Goal: Information Seeking & Learning: Learn about a topic

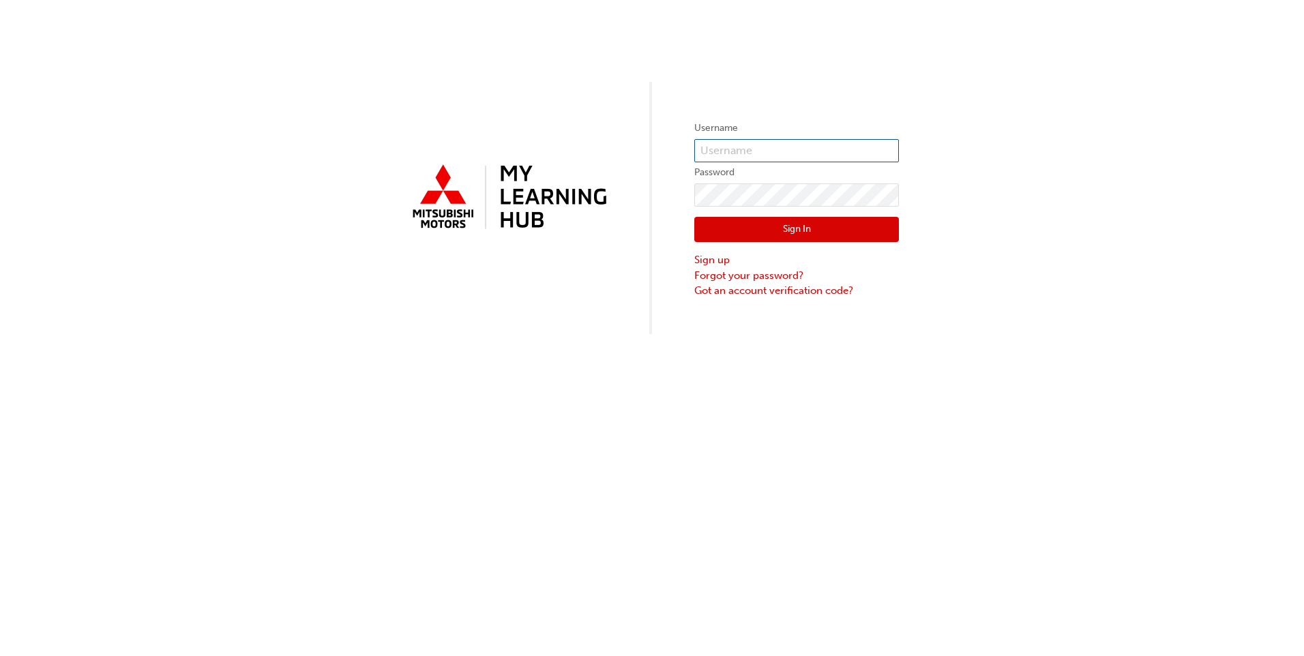
click at [736, 149] on input "text" at bounding box center [796, 150] width 205 height 23
type input "[EMAIL_ADDRESS][DOMAIN_NAME]"
click at [800, 231] on button "Sign In" at bounding box center [796, 230] width 205 height 26
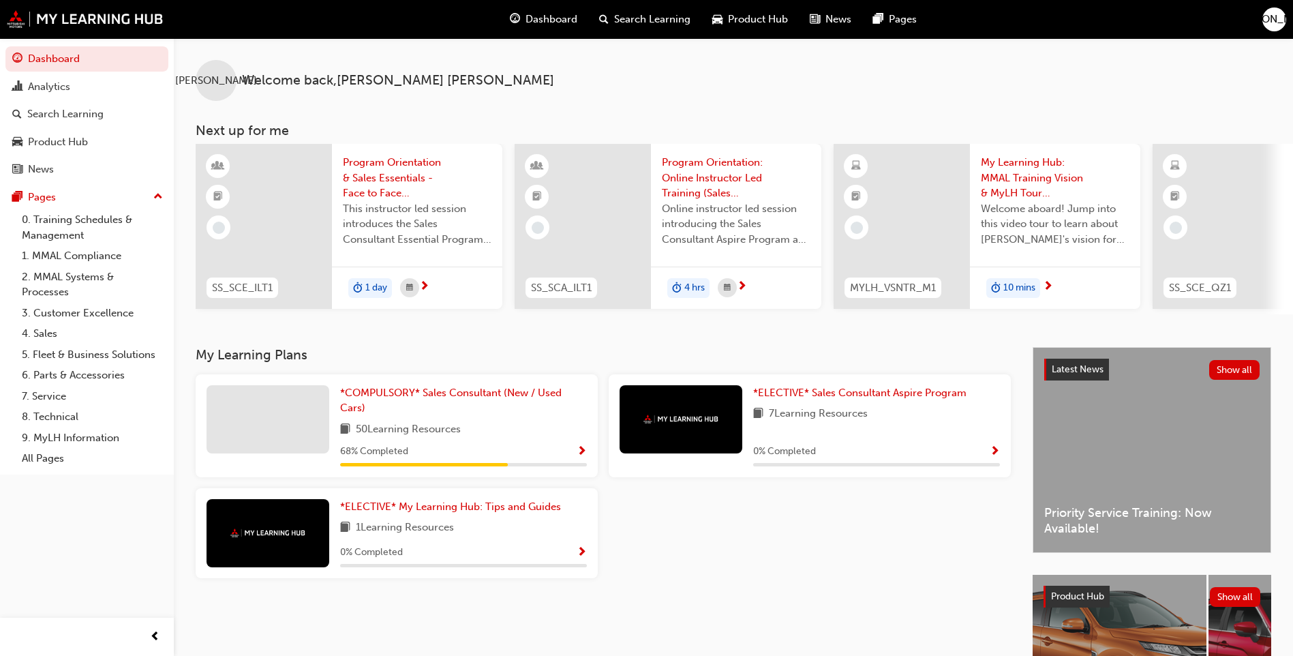
click at [556, 17] on span "Dashboard" at bounding box center [552, 20] width 52 height 16
click at [549, 20] on span "Dashboard" at bounding box center [552, 20] width 52 height 16
click at [681, 18] on span "Search Learning" at bounding box center [652, 20] width 76 height 16
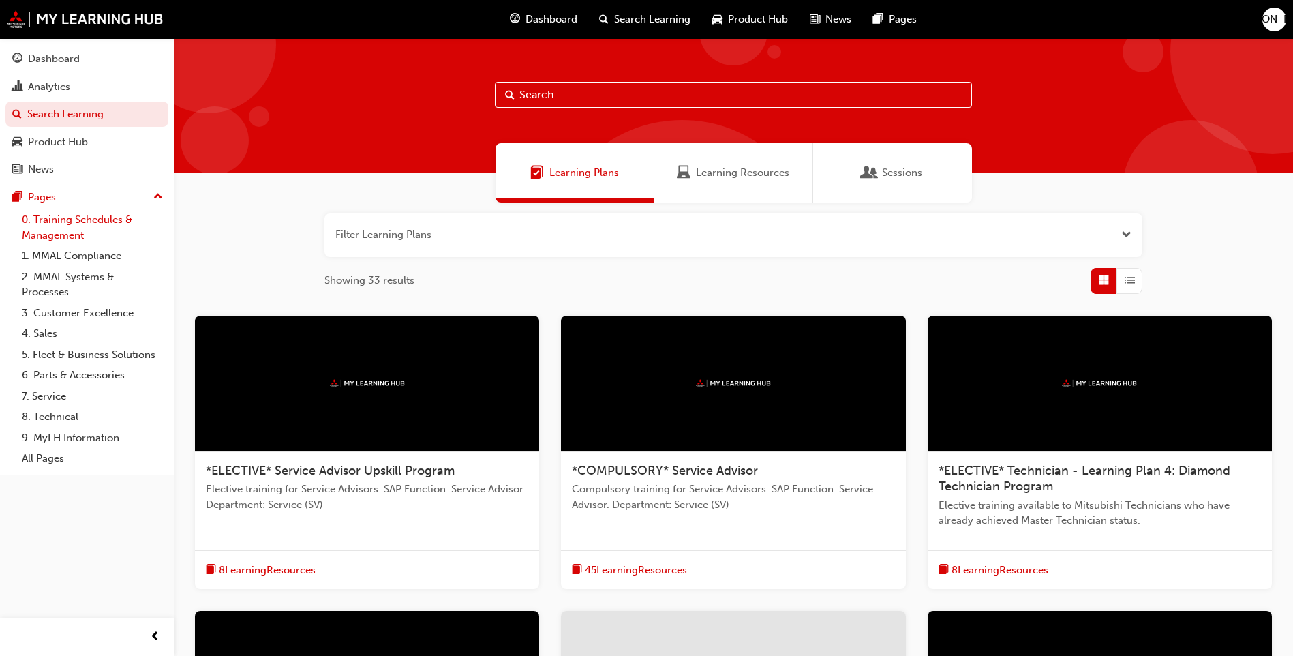
click at [79, 220] on link "0. Training Schedules & Management" at bounding box center [92, 227] width 152 height 36
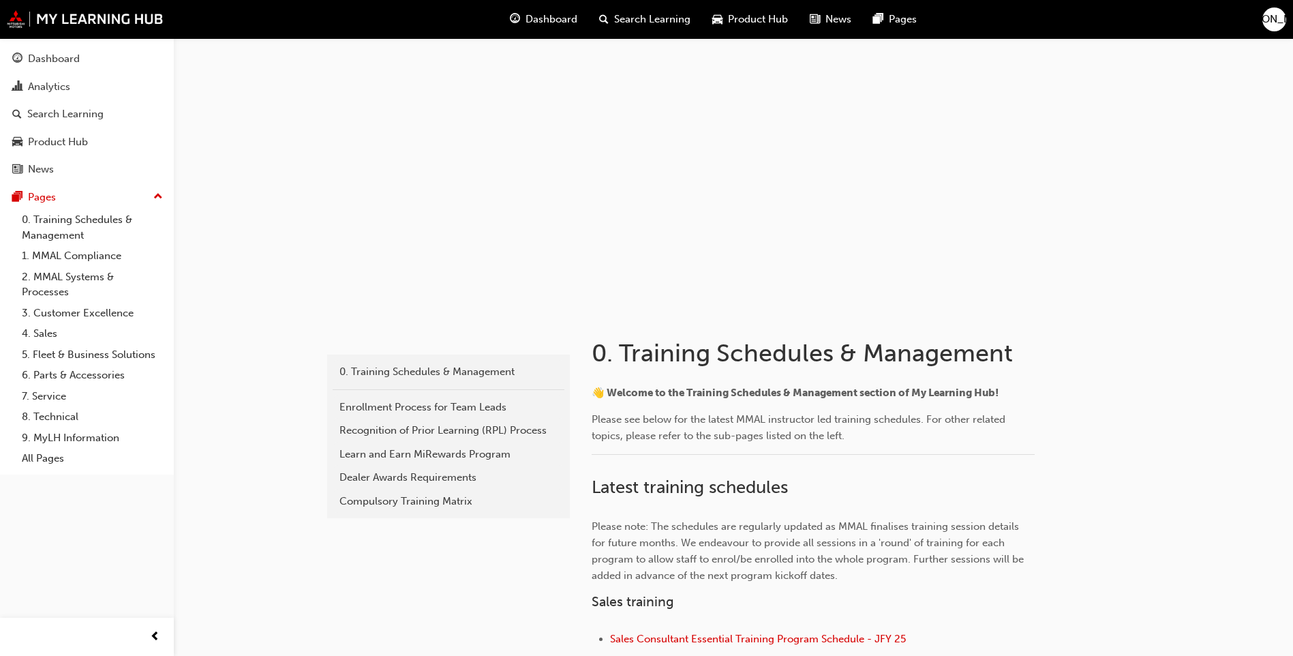
click at [550, 21] on span "Dashboard" at bounding box center [552, 20] width 52 height 16
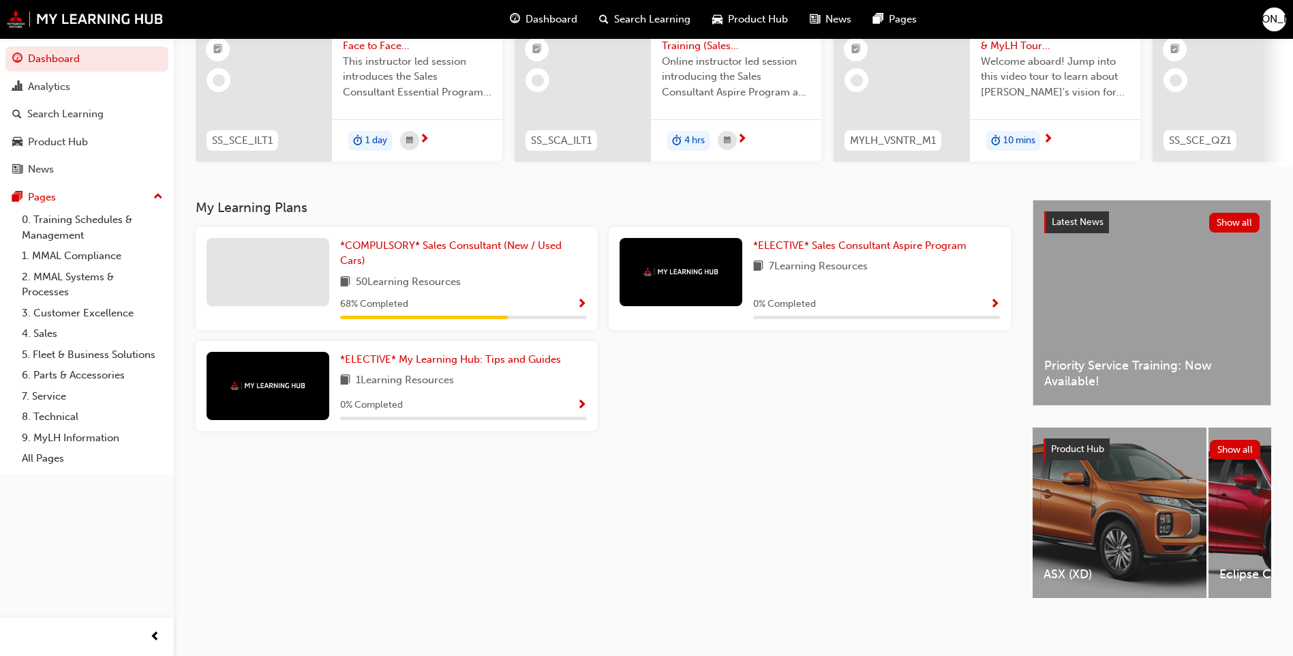
scroll to position [159, 0]
click at [497, 239] on span "*COMPULSORY* Sales Consultant (New / Used Cars)" at bounding box center [451, 253] width 222 height 28
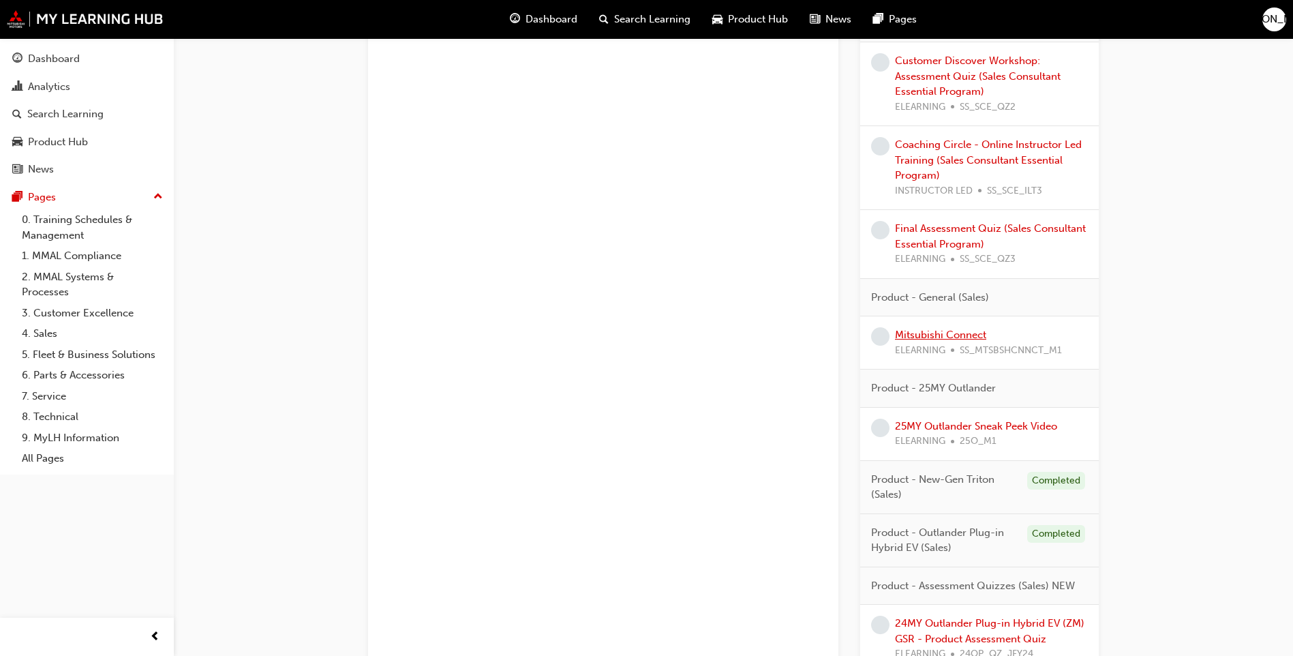
scroll to position [1023, 0]
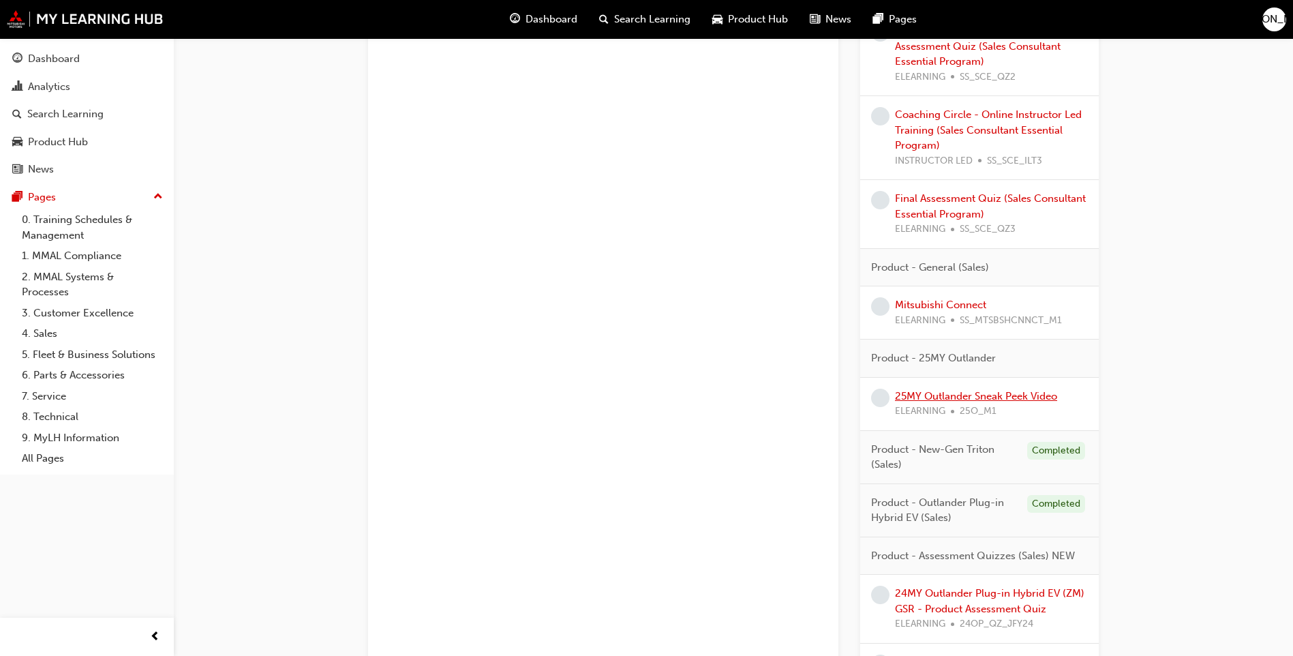
click at [995, 395] on link "25MY Outlander Sneak Peek Video" at bounding box center [976, 396] width 162 height 12
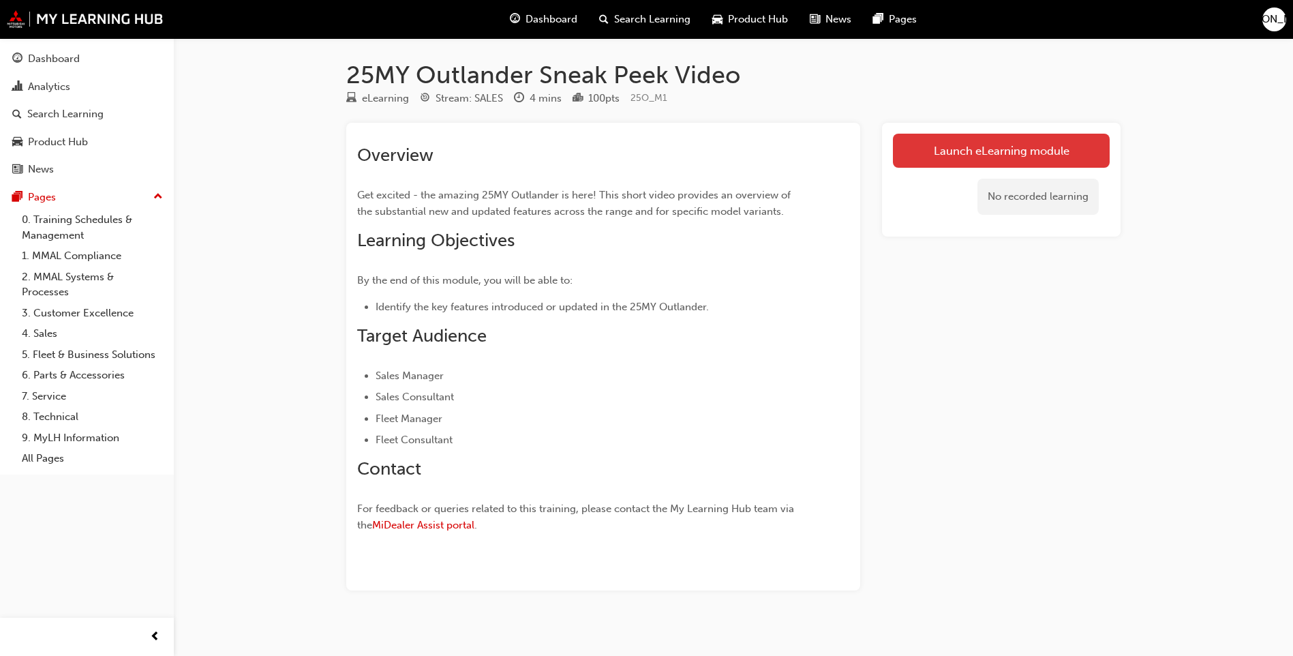
click at [972, 150] on link "Launch eLearning module" at bounding box center [1001, 151] width 217 height 34
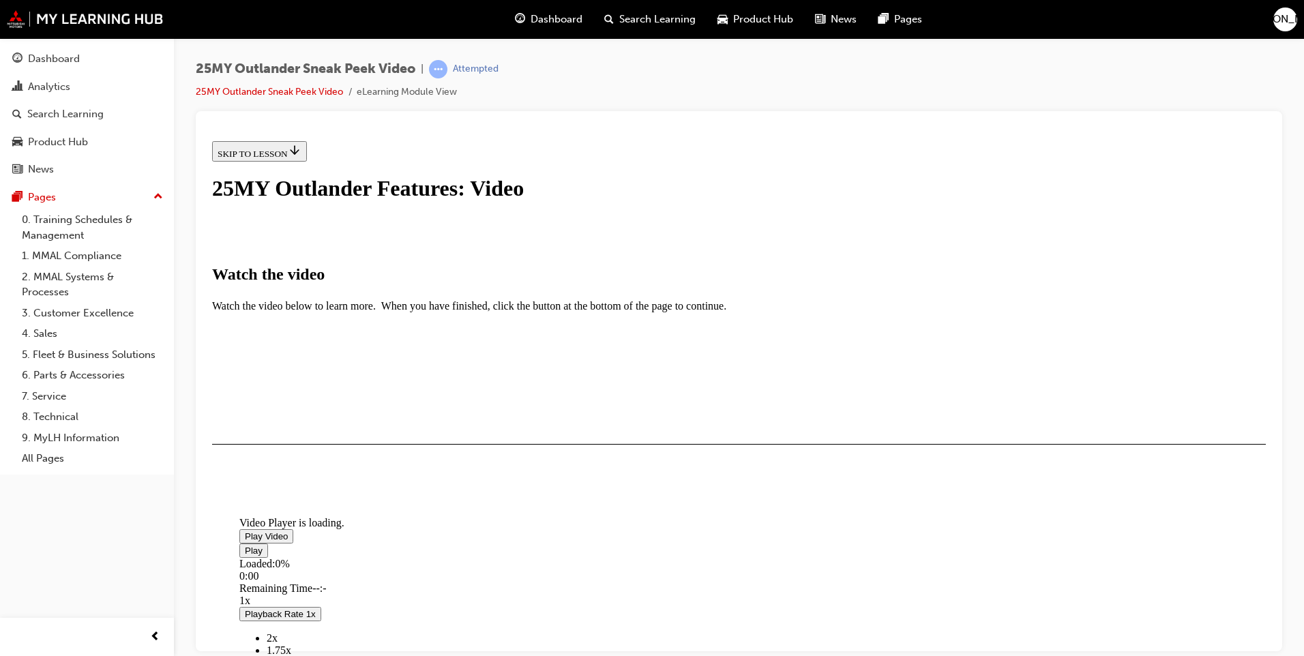
scroll to position [273, 0]
click at [245, 530] on span "Video player" at bounding box center [245, 535] width 0 height 10
click at [1287, 530] on div "25MY Outlander Sneak Peek Video | Attempted 25MY Outlander Sneak Peek Video eLe…" at bounding box center [739, 330] width 1130 height 584
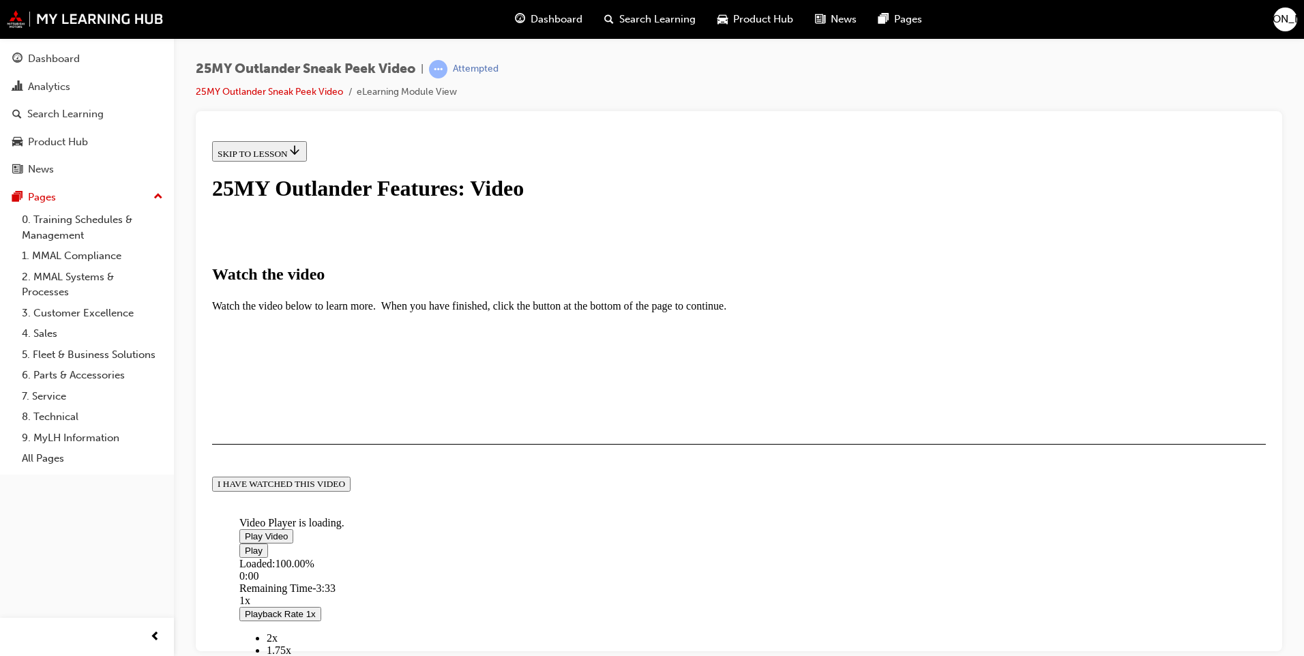
scroll to position [286, 0]
click at [345, 489] on div "I HAVE WATCHED THIS VIDEO" at bounding box center [280, 483] width 127 height 11
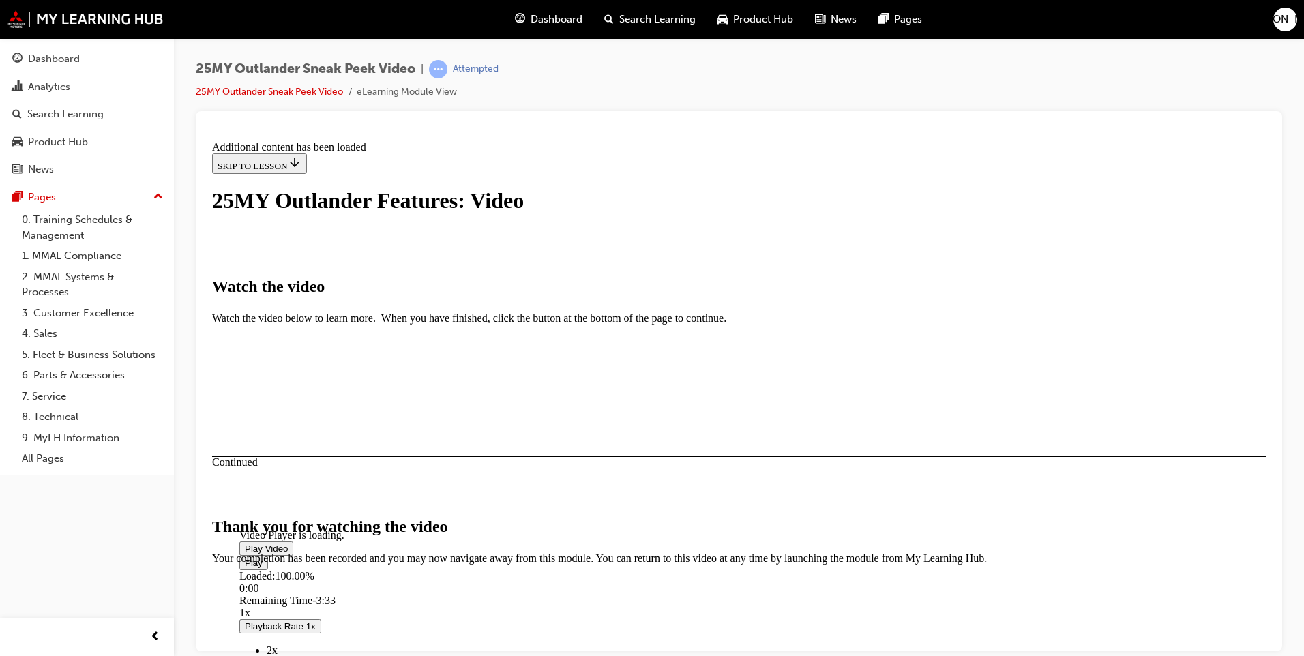
scroll to position [398, 0]
click at [295, 640] on button "CLOSE MODULE" at bounding box center [253, 647] width 83 height 14
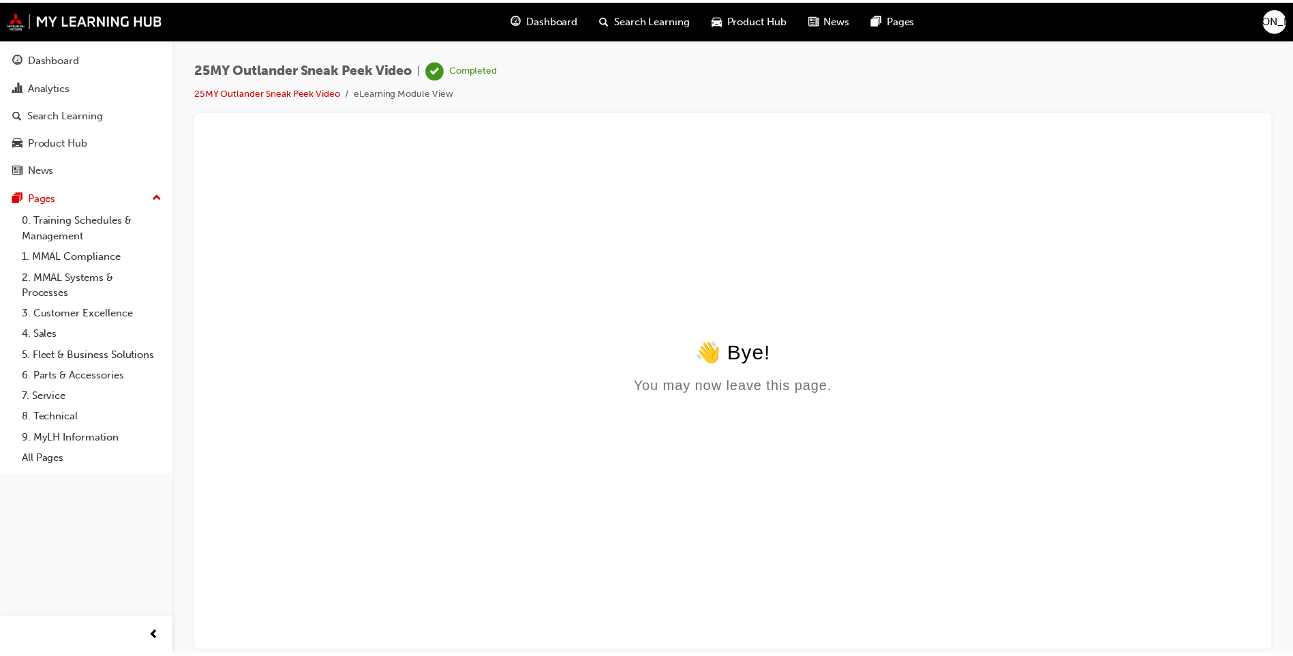
scroll to position [0, 0]
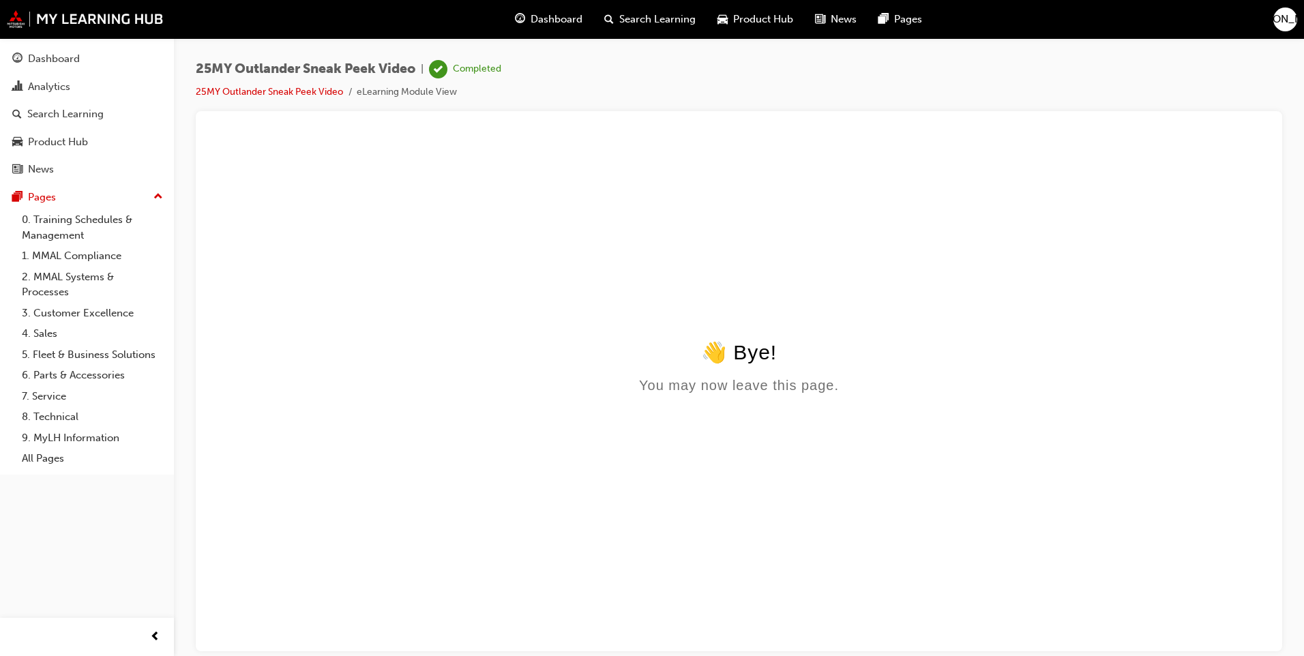
click at [542, 16] on span "Dashboard" at bounding box center [556, 20] width 52 height 16
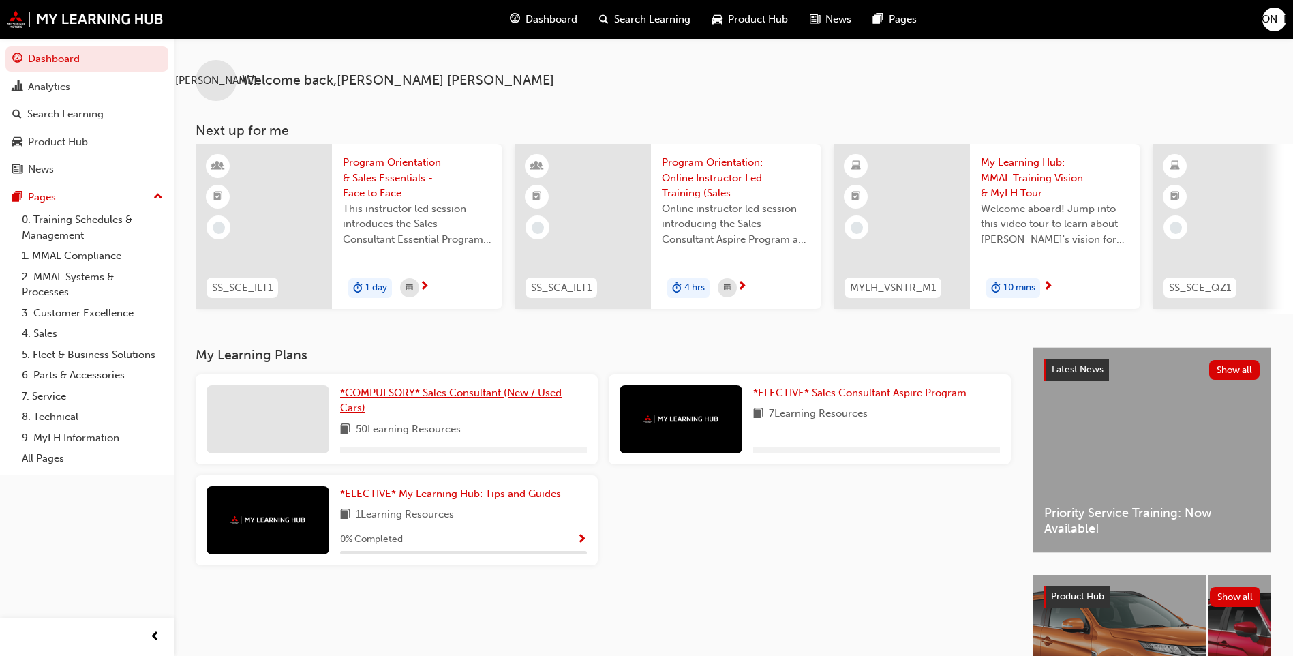
click at [453, 399] on span "*COMPULSORY* Sales Consultant (New / Used Cars)" at bounding box center [451, 401] width 222 height 28
